Goal: Task Accomplishment & Management: Manage account settings

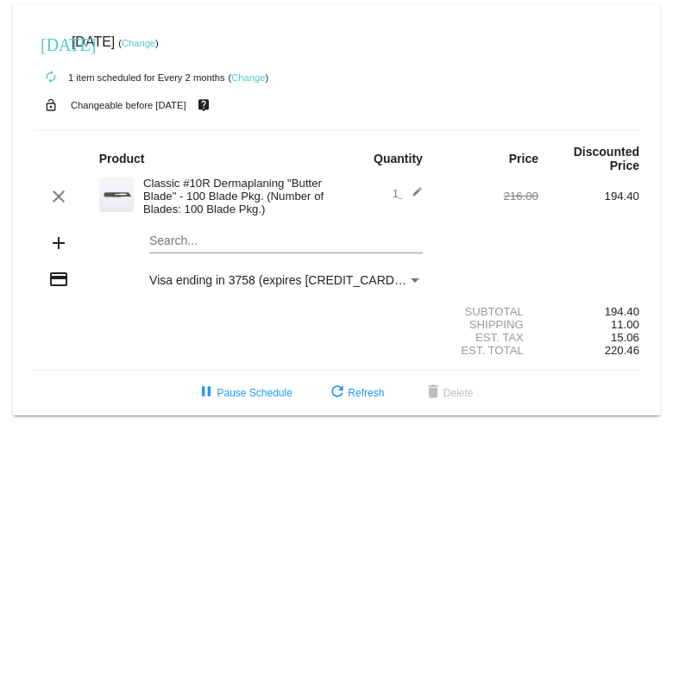
click at [155, 41] on link "Change" at bounding box center [139, 43] width 34 height 10
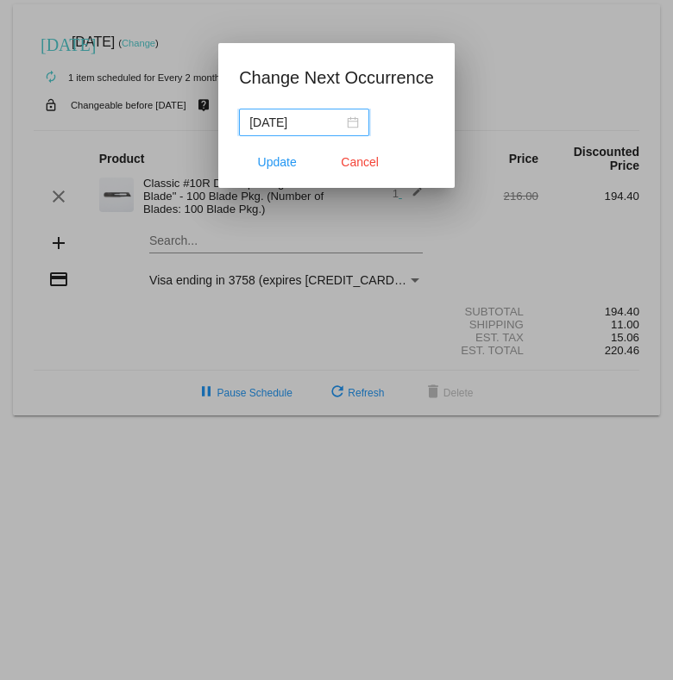
click at [295, 120] on input "[DATE]" at bounding box center [296, 122] width 94 height 19
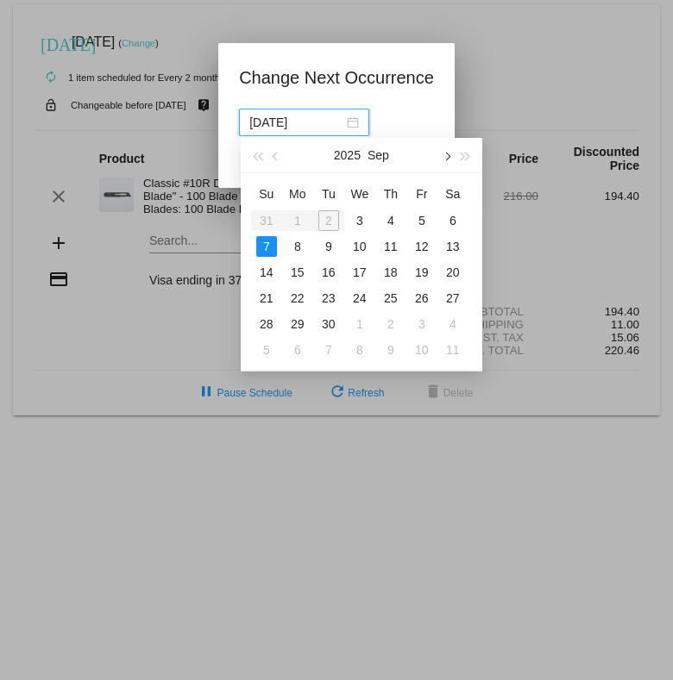
click at [446, 154] on span "button" at bounding box center [445, 156] width 9 height 9
click at [272, 153] on span "button" at bounding box center [276, 156] width 9 height 9
click at [326, 241] on div "7" at bounding box center [328, 246] width 21 height 21
type input "[DATE]"
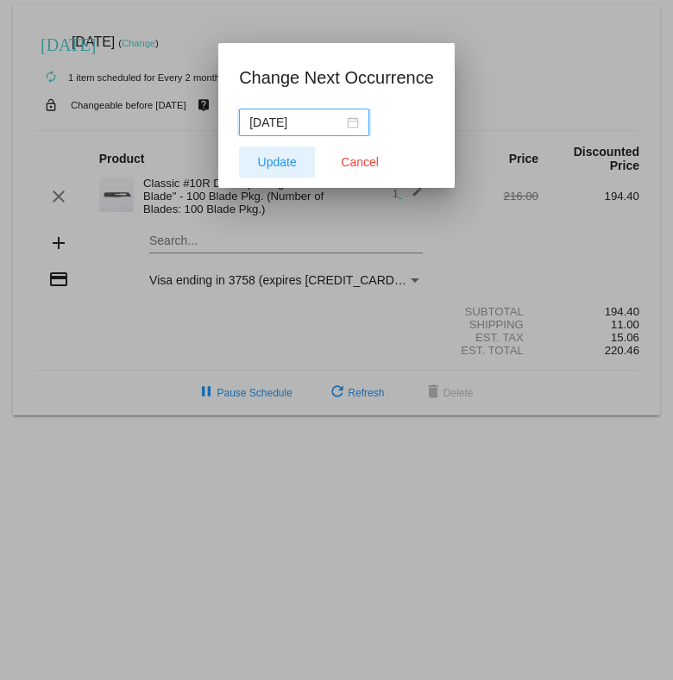
click at [278, 160] on span "Update" at bounding box center [277, 162] width 39 height 14
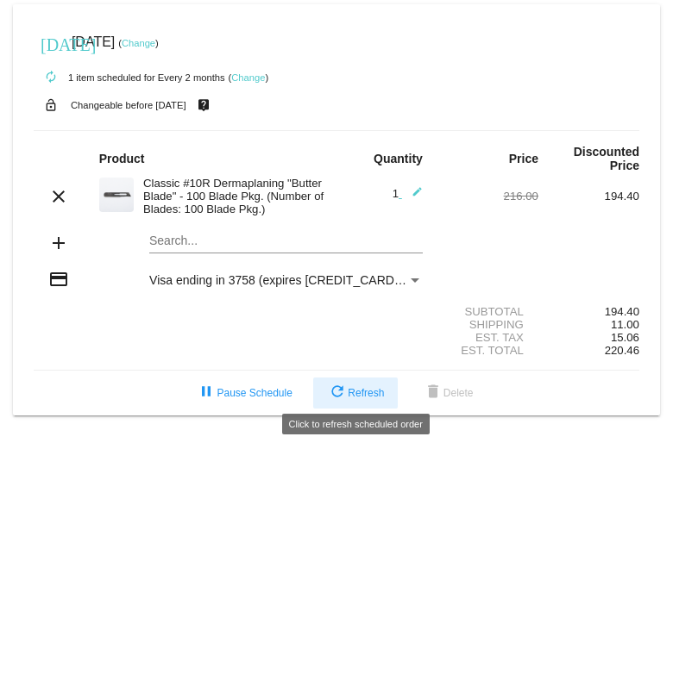
click at [363, 387] on span "refresh Refresh" at bounding box center [355, 393] width 57 height 12
